Goal: Use online tool/utility: Utilize a website feature to perform a specific function

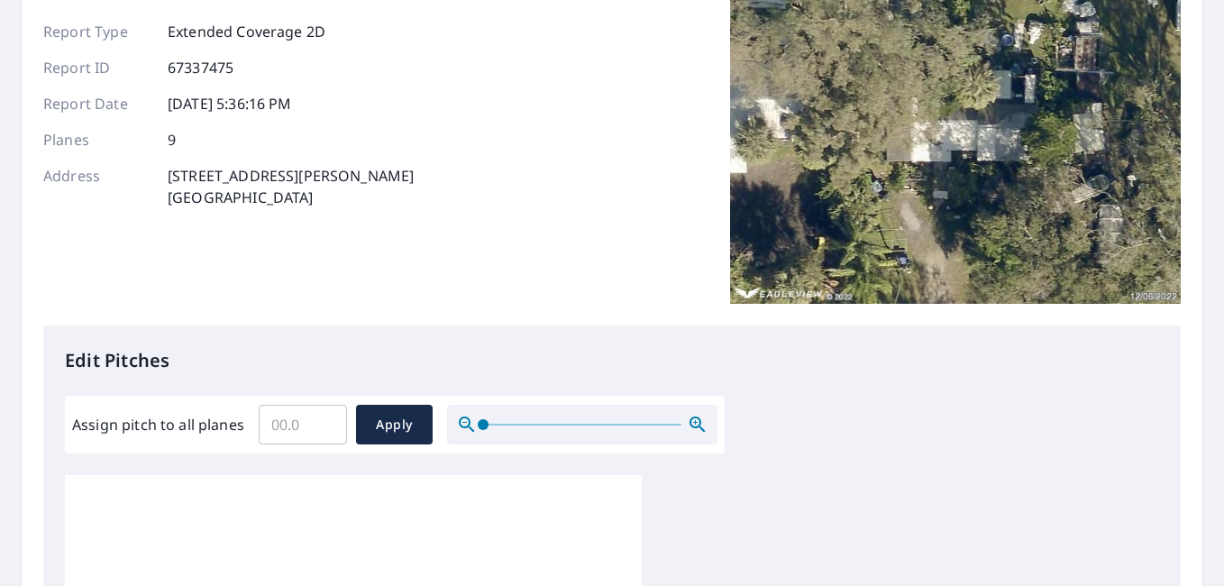
scroll to position [163, 0]
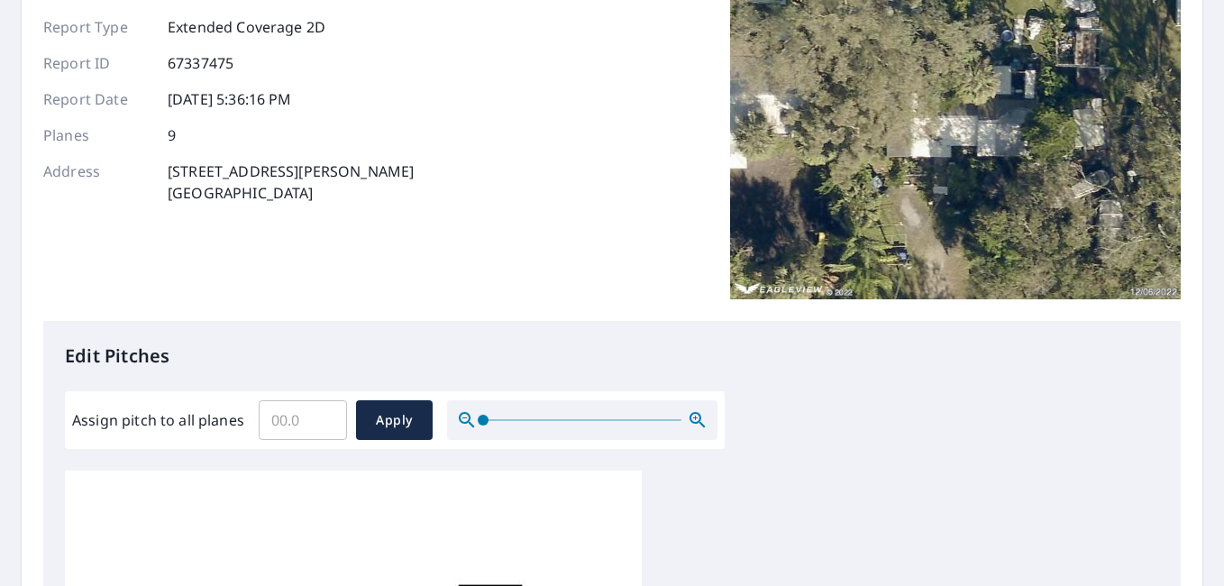
click at [303, 418] on input "Assign pitch to all planes" at bounding box center [303, 420] width 88 height 50
type input "3"
click at [399, 407] on button "Apply" at bounding box center [394, 420] width 77 height 40
type input "3"
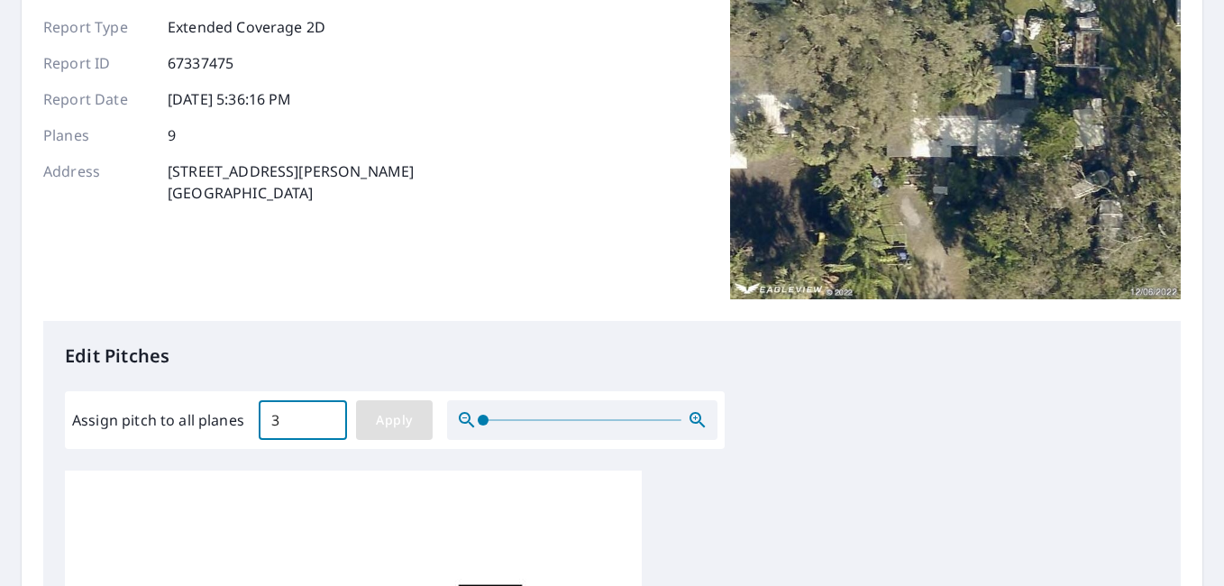
type input "3"
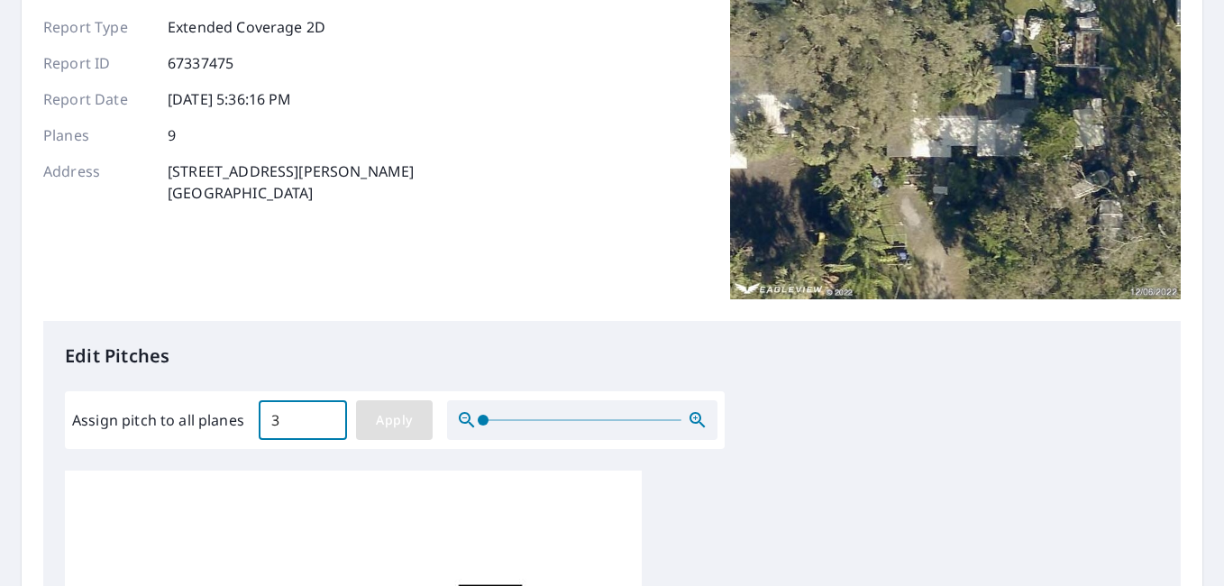
type input "3"
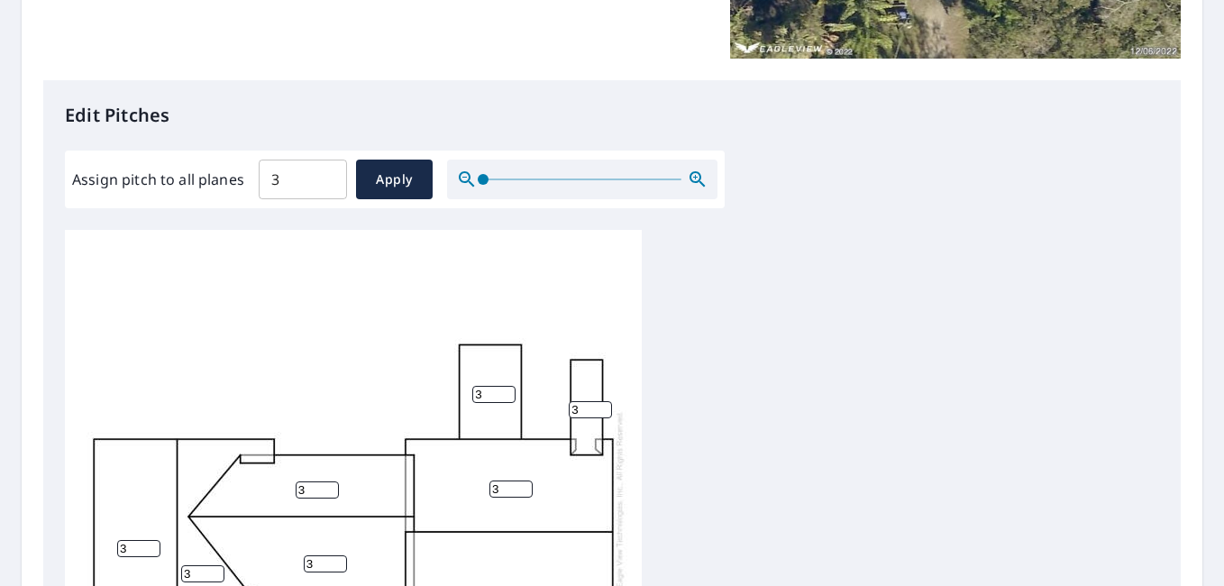
scroll to position [452, 0]
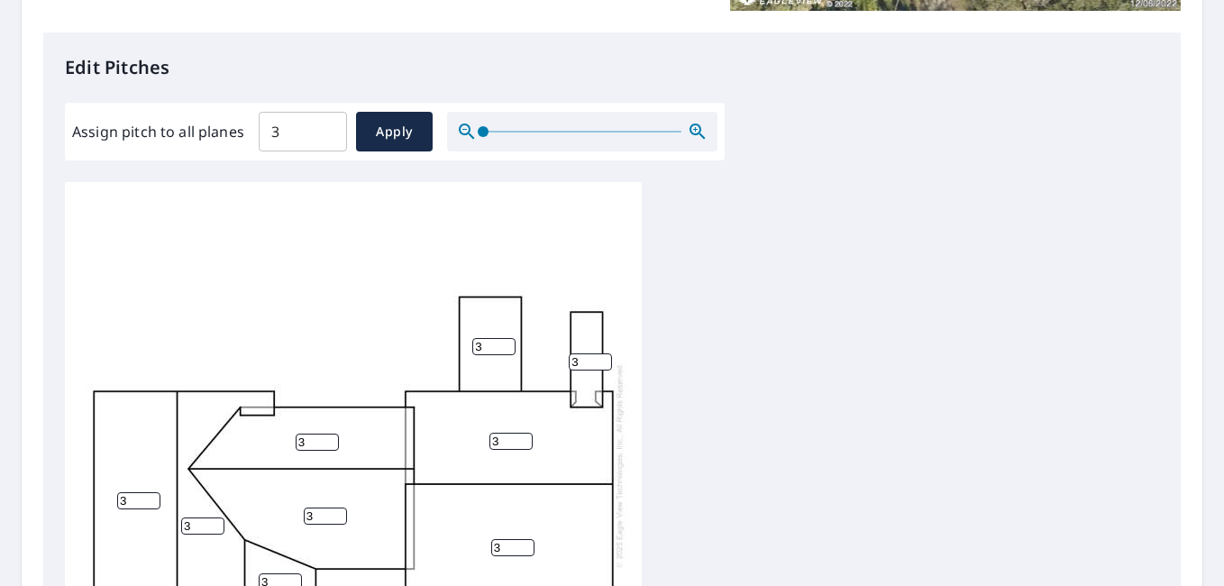
click at [583, 362] on input "3" at bounding box center [590, 361] width 43 height 17
type input "0"
click at [503, 344] on input "4" at bounding box center [493, 346] width 43 height 17
click at [506, 351] on input "3" at bounding box center [493, 346] width 43 height 17
click at [506, 351] on input "2" at bounding box center [493, 346] width 43 height 17
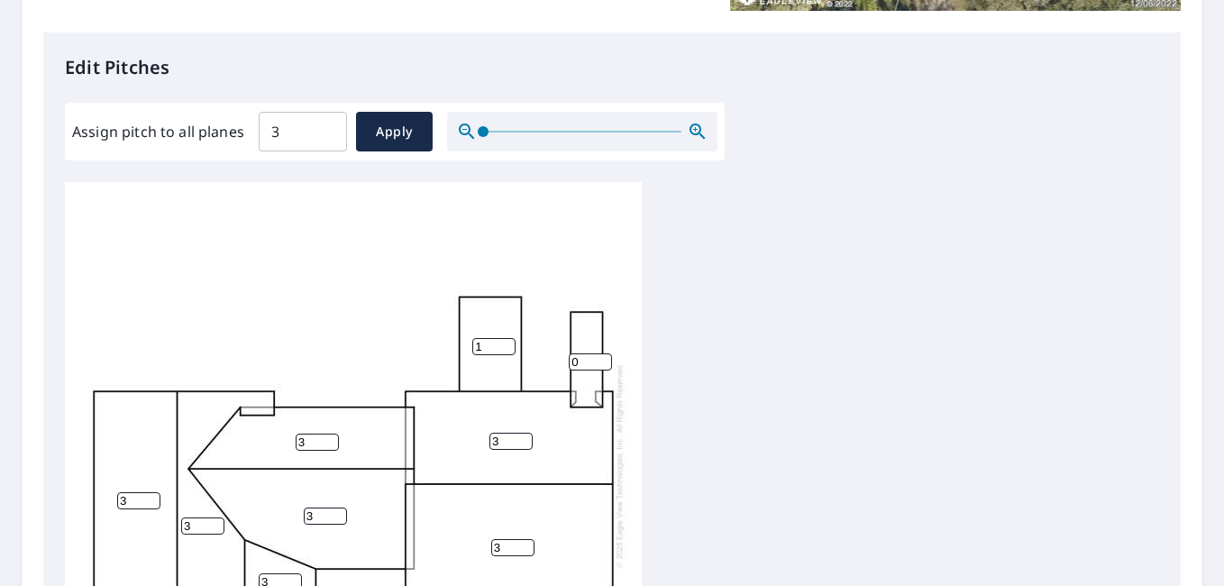
click at [506, 351] on input "1" at bounding box center [493, 346] width 43 height 17
type input "0"
click at [506, 351] on input "0" at bounding box center [493, 346] width 43 height 17
click at [504, 364] on div "3 3 3 3 3 3 0 3 0" at bounding box center [353, 465] width 577 height 566
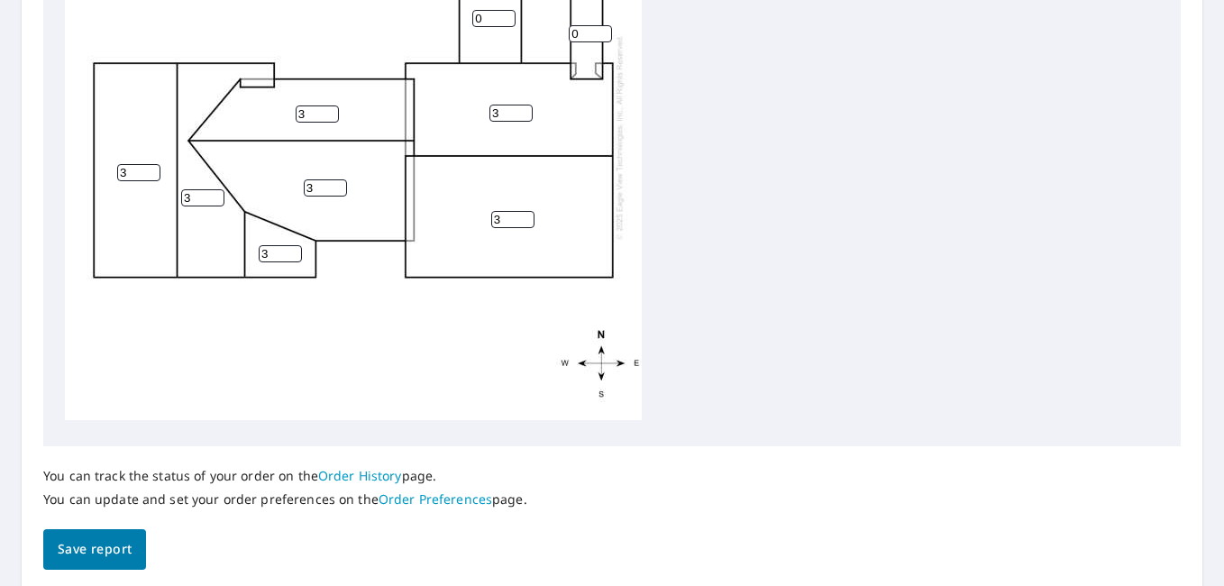
scroll to position [841, 0]
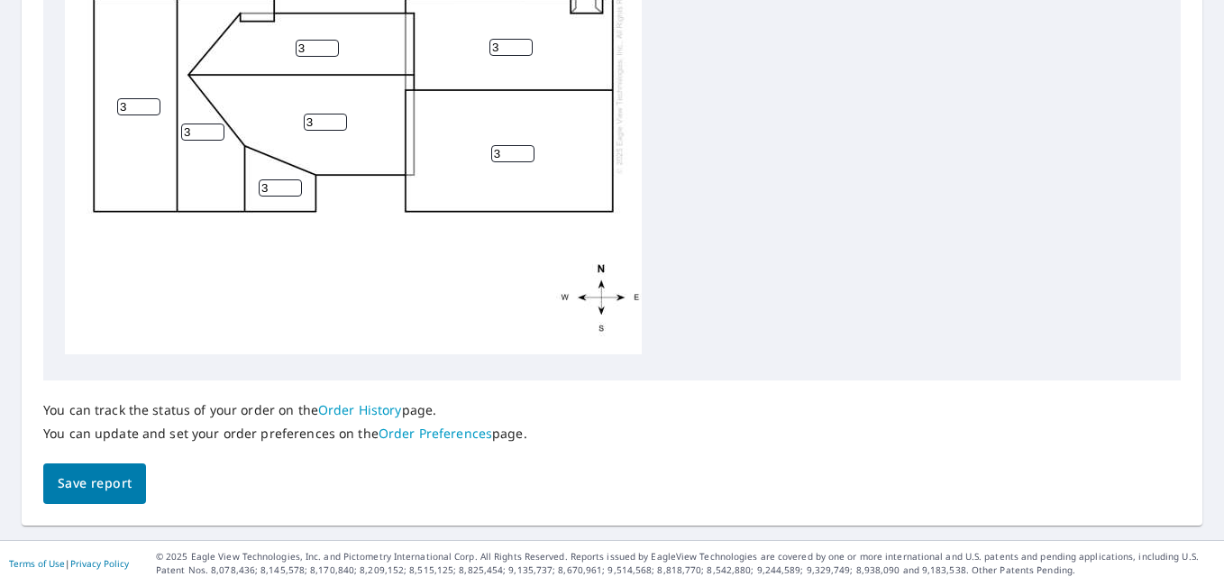
click at [80, 478] on span "Save report" at bounding box center [95, 483] width 74 height 23
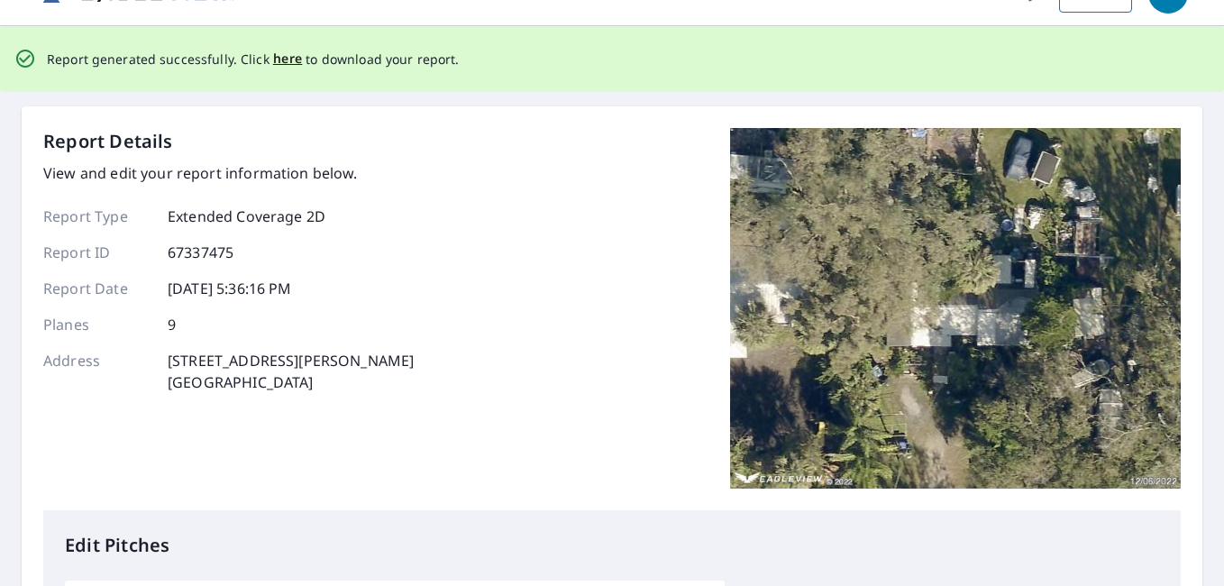
scroll to position [0, 0]
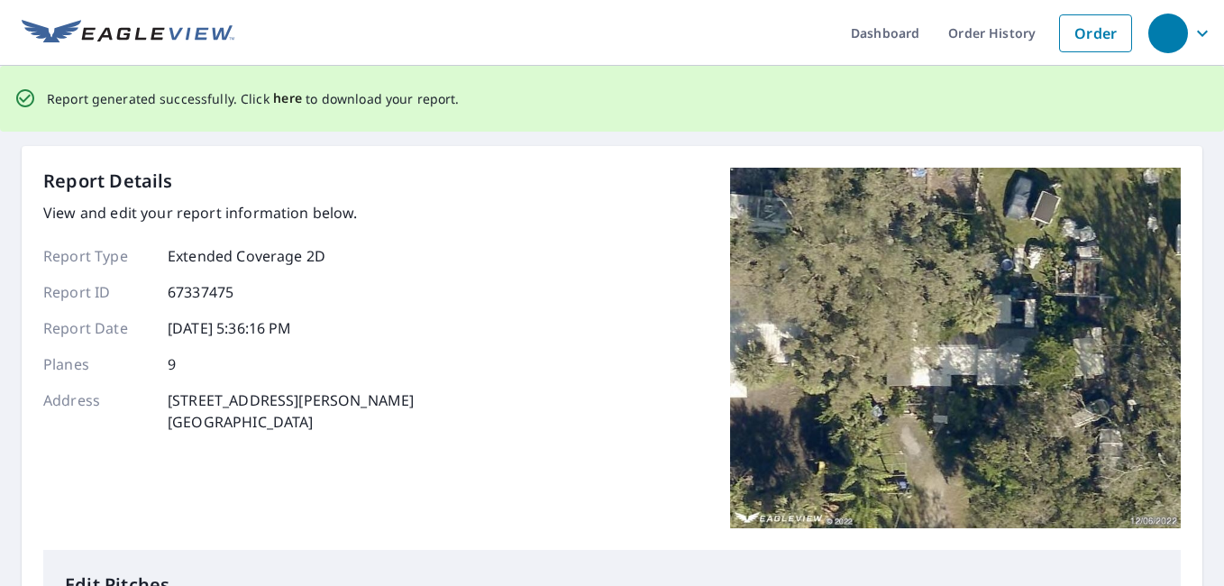
click at [287, 96] on span "here" at bounding box center [288, 98] width 30 height 23
